Goal: Use online tool/utility: Utilize a website feature to perform a specific function

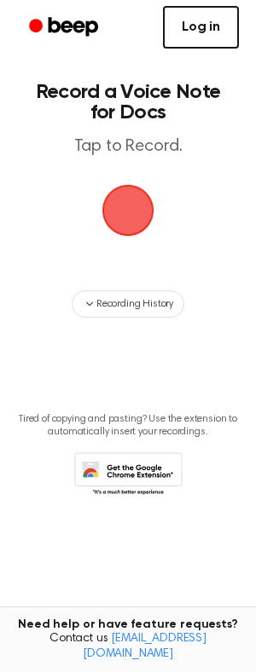
click at [204, 29] on link "Log in" at bounding box center [201, 27] width 76 height 43
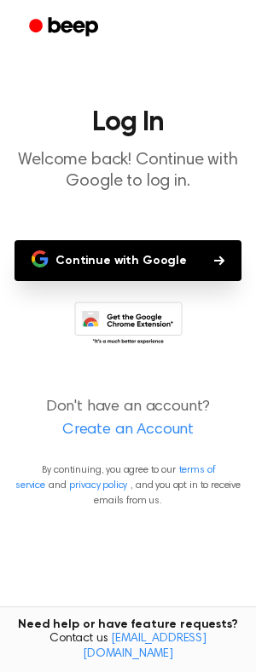
click at [87, 262] on button "Continue with Google" at bounding box center [127, 260] width 227 height 41
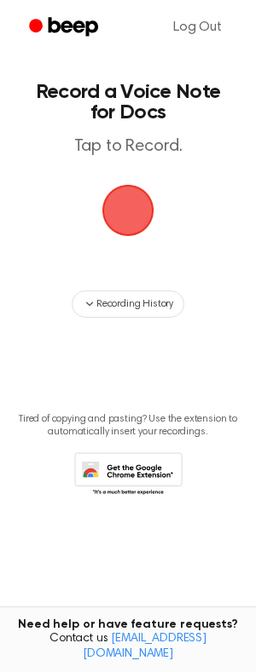
click at [131, 33] on div "Log Out" at bounding box center [127, 27] width 221 height 55
click at [124, 228] on span "button" at bounding box center [128, 211] width 48 height 48
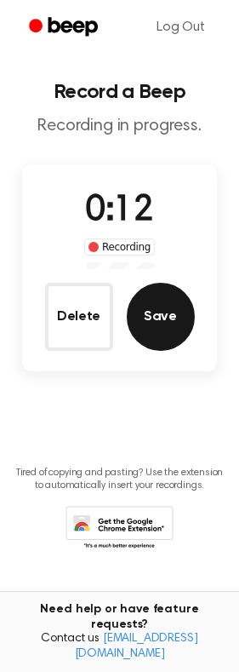
click at [172, 328] on button "Save" at bounding box center [161, 317] width 68 height 68
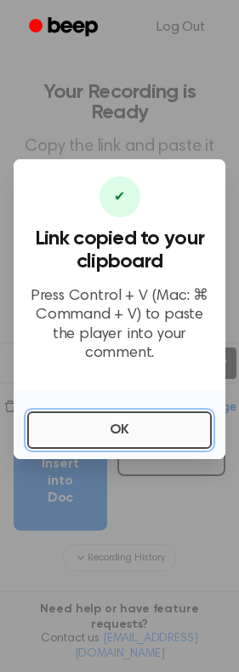
click at [126, 426] on button "OK" at bounding box center [119, 429] width 185 height 37
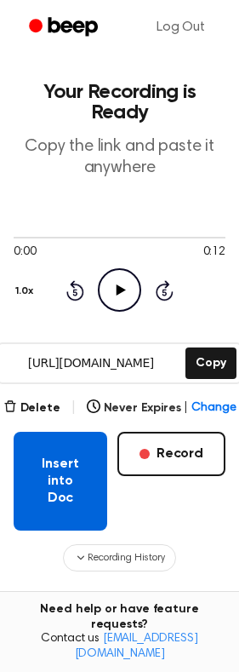
click at [57, 490] on button "Insert into Doc" at bounding box center [61, 481] width 94 height 99
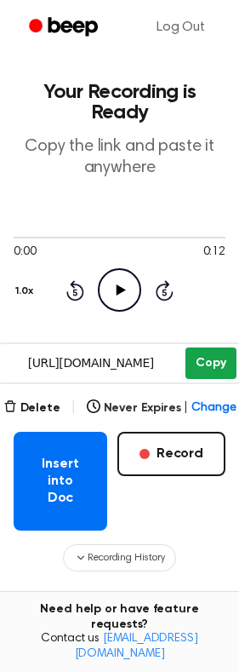
click at [202, 372] on button "Copy" at bounding box center [211, 364] width 50 height 32
